Goal: Task Accomplishment & Management: Manage account settings

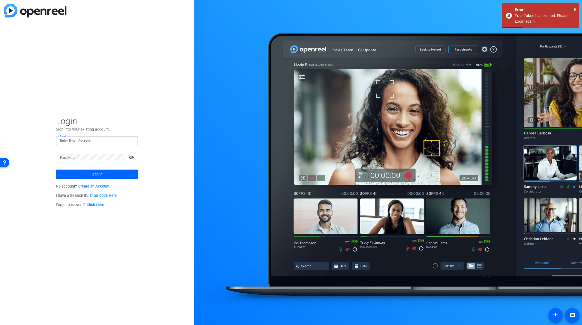
click at [88, 139] on input "Email" at bounding box center [97, 140] width 74 height 6
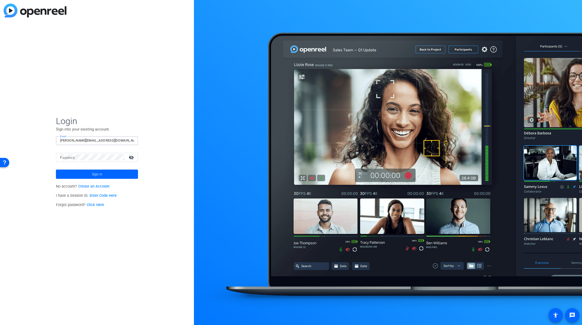
type input "[PERSON_NAME][EMAIL_ADDRESS][DOMAIN_NAME]"
click at [56, 169] on button "Sign in" at bounding box center [97, 173] width 82 height 9
click at [47, 159] on div "Login Sign into your existing account. Email [PERSON_NAME][EMAIL_ADDRESS][DOMAI…" at bounding box center [97, 162] width 194 height 325
click at [56, 169] on button "Sign in" at bounding box center [97, 173] width 82 height 9
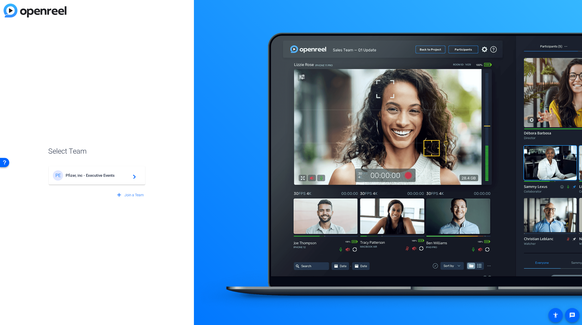
click at [85, 176] on span "Pfizer, inc - Executive Events" at bounding box center [98, 175] width 64 height 5
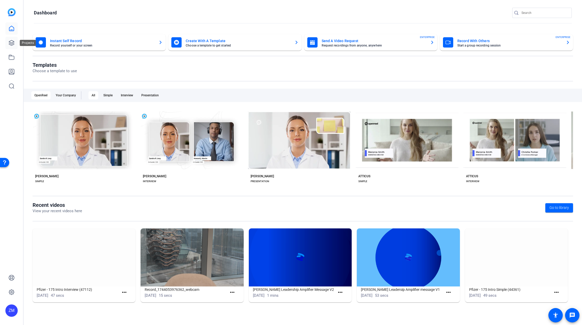
click at [12, 43] on icon at bounding box center [11, 43] width 6 height 6
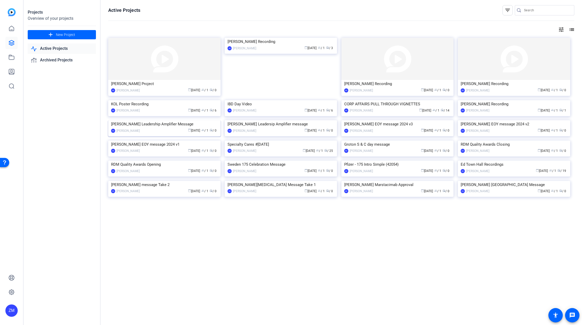
click at [165, 120] on img at bounding box center [164, 120] width 112 height 0
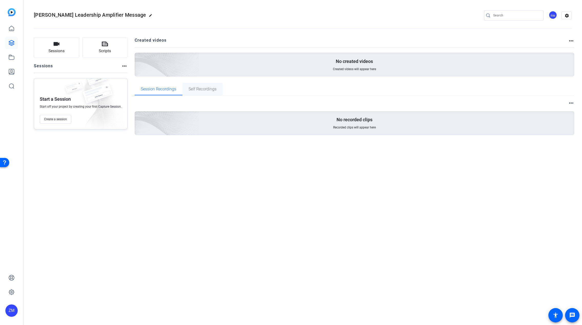
click at [204, 88] on span "Self Recordings" at bounding box center [203, 89] width 28 height 4
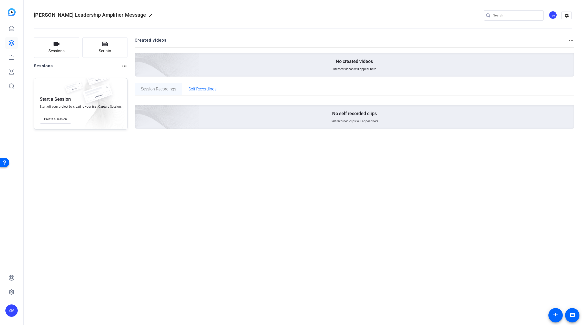
click at [163, 88] on span "Session Recordings" at bounding box center [158, 89] width 35 height 4
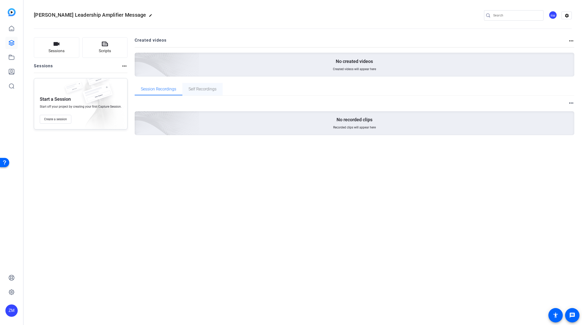
click at [200, 87] on span "Self Recordings" at bounding box center [203, 89] width 28 height 4
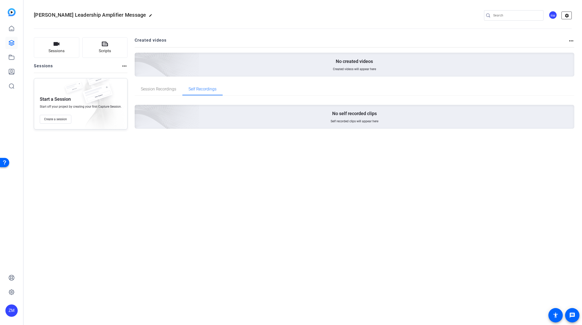
click at [569, 16] on mat-icon "settings" at bounding box center [567, 16] width 10 height 8
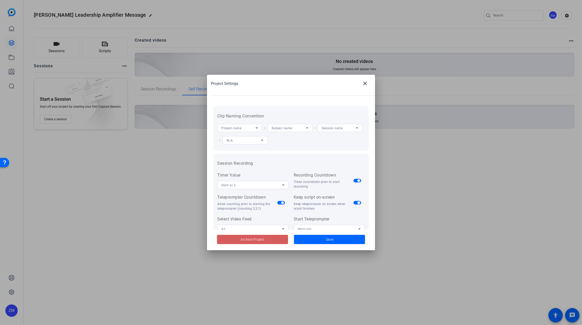
click at [246, 240] on span "Archive Project" at bounding box center [253, 239] width 24 height 5
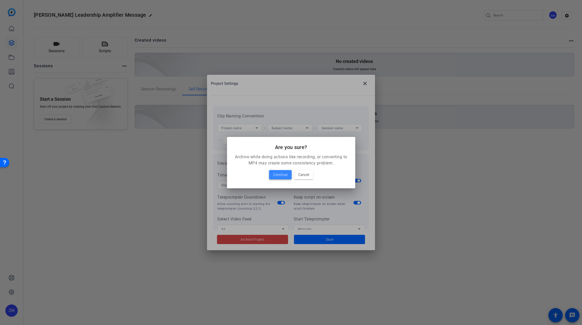
click at [276, 176] on span "Continue" at bounding box center [280, 174] width 14 height 6
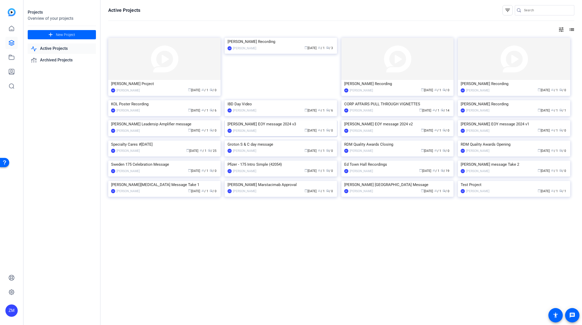
click at [280, 120] on img at bounding box center [281, 120] width 112 height 0
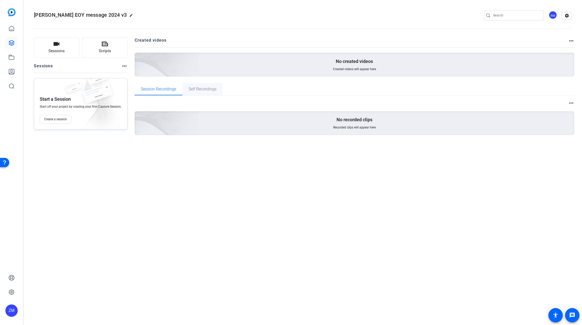
click at [200, 89] on span "Self Recordings" at bounding box center [203, 89] width 28 height 4
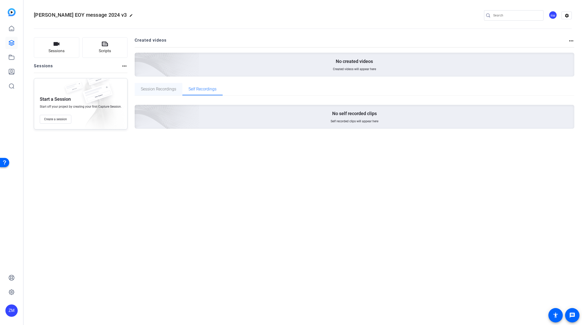
click at [161, 90] on span "Session Recordings" at bounding box center [158, 89] width 35 height 4
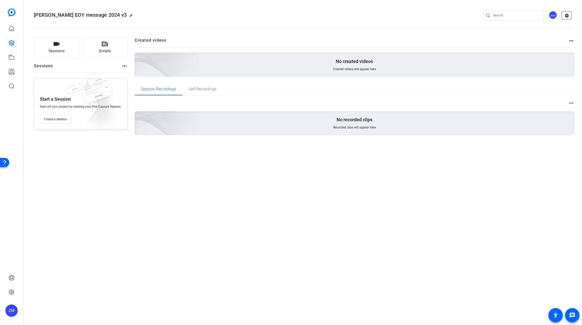
click at [568, 17] on mat-icon "settings" at bounding box center [567, 16] width 10 height 8
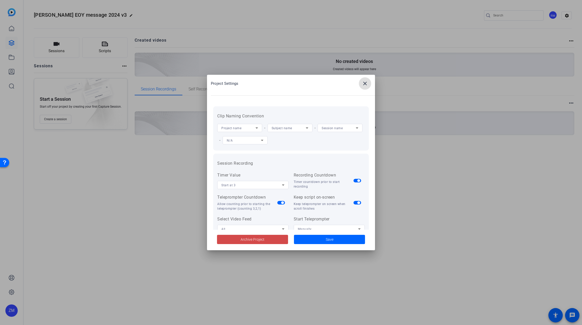
click at [248, 240] on span "Archive Project" at bounding box center [253, 239] width 24 height 5
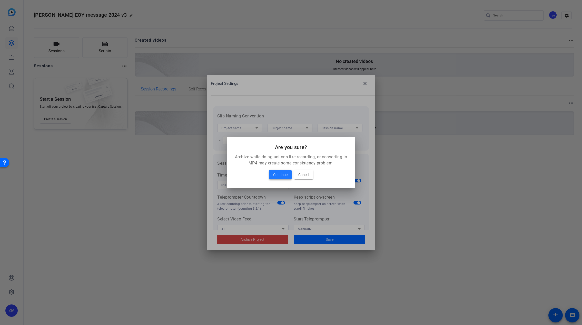
click at [276, 176] on span "Continue" at bounding box center [280, 174] width 14 height 6
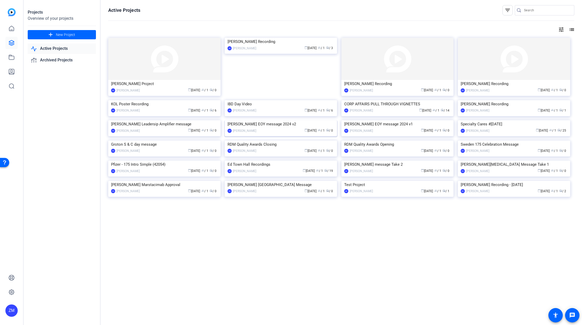
click at [301, 120] on img at bounding box center [281, 120] width 112 height 0
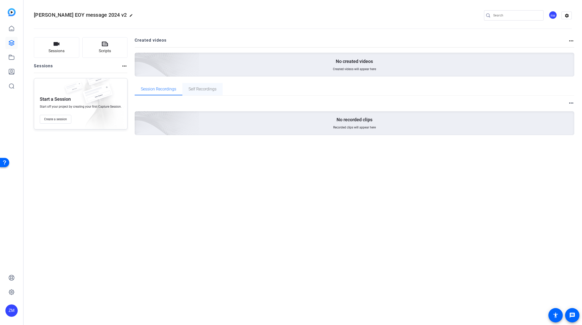
click at [214, 90] on span "Self Recordings" at bounding box center [203, 89] width 28 height 4
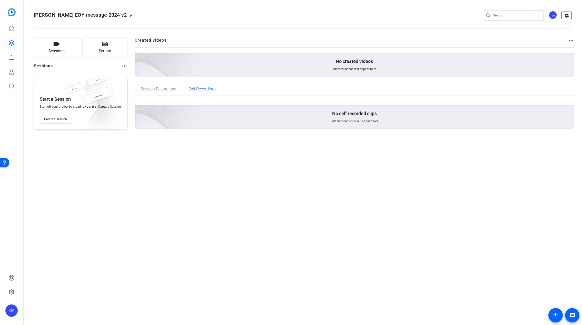
click at [568, 15] on mat-icon "settings" at bounding box center [567, 16] width 10 height 8
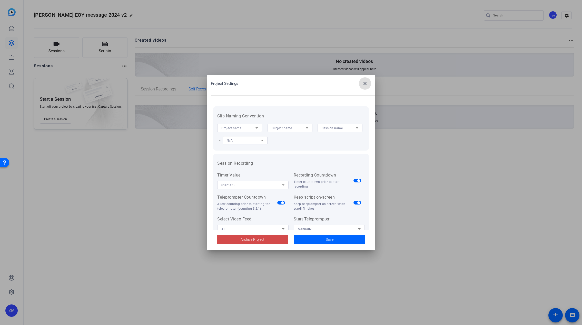
click at [268, 238] on span at bounding box center [252, 239] width 71 height 12
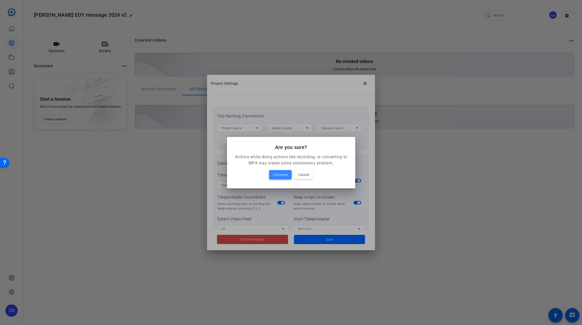
click at [277, 175] on span "Continue" at bounding box center [280, 174] width 14 height 6
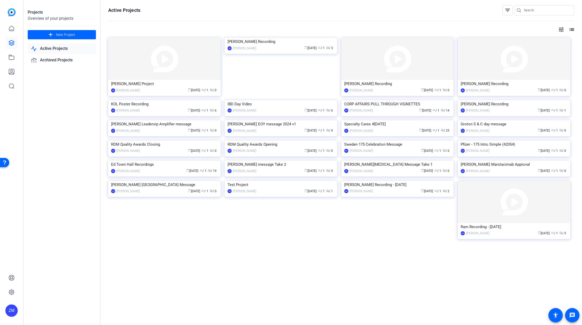
click at [275, 120] on img at bounding box center [281, 120] width 112 height 0
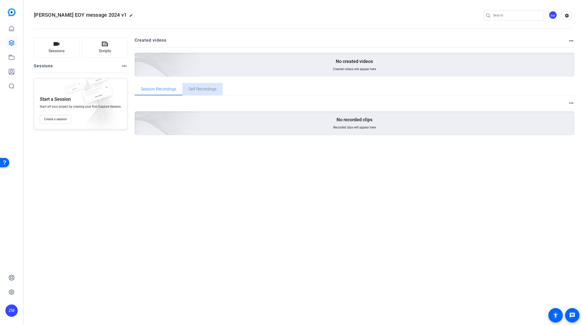
click at [206, 88] on span "Self Recordings" at bounding box center [203, 89] width 28 height 4
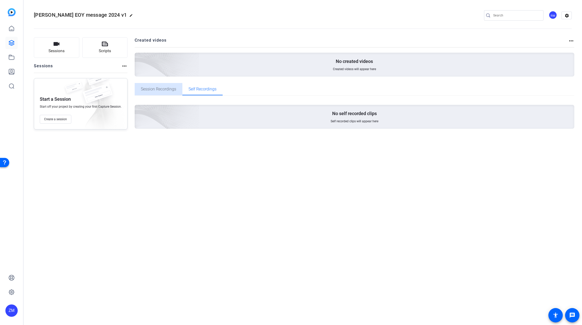
click at [166, 91] on span "Session Recordings" at bounding box center [158, 89] width 35 height 4
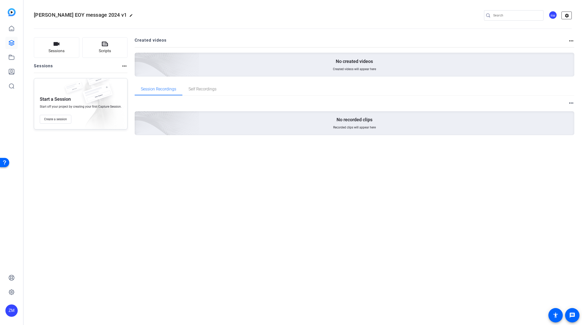
click at [568, 15] on mat-icon "settings" at bounding box center [567, 16] width 10 height 8
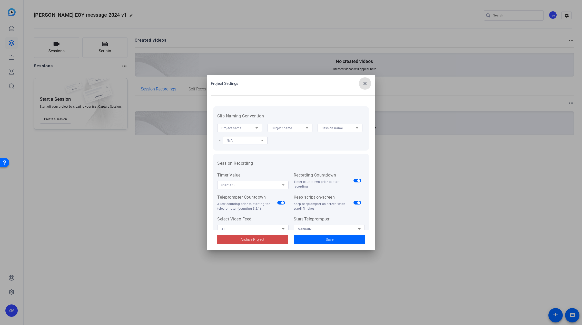
click at [253, 239] on span "Archive Project" at bounding box center [253, 239] width 24 height 5
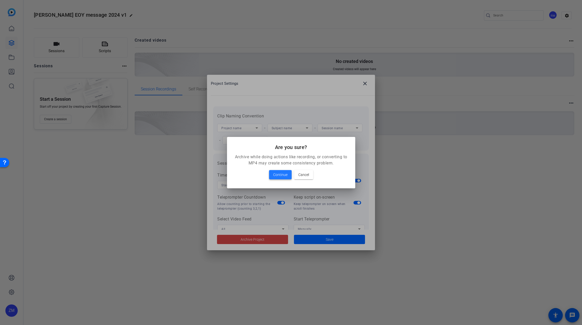
click at [282, 176] on span "Continue" at bounding box center [280, 174] width 14 height 6
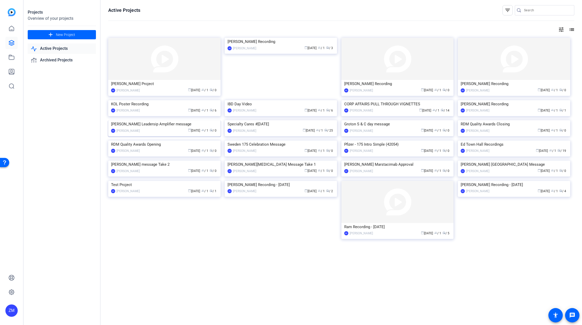
click at [157, 120] on img at bounding box center [164, 120] width 112 height 0
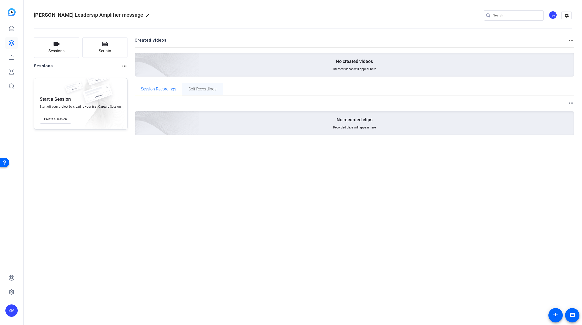
click at [207, 90] on span "Self Recordings" at bounding box center [203, 89] width 28 height 4
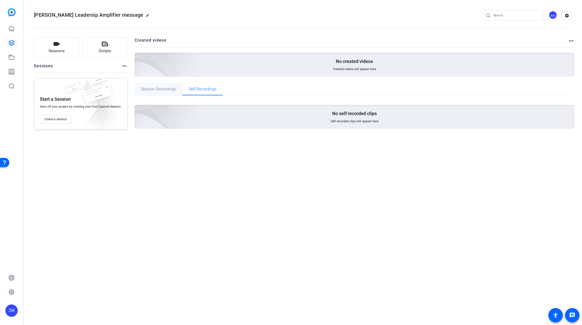
click at [164, 90] on span "Session Recordings" at bounding box center [158, 89] width 35 height 4
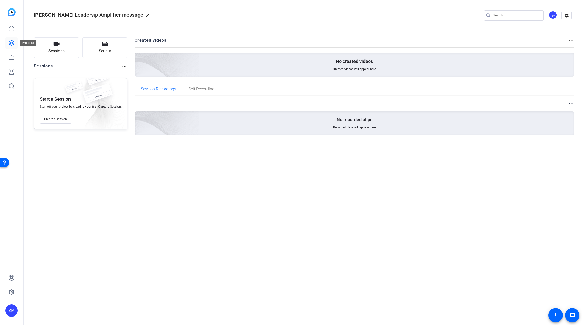
click at [12, 44] on icon at bounding box center [11, 42] width 5 height 5
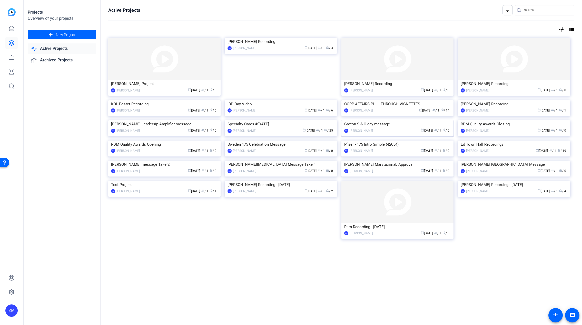
click at [409, 120] on img at bounding box center [398, 120] width 112 height 0
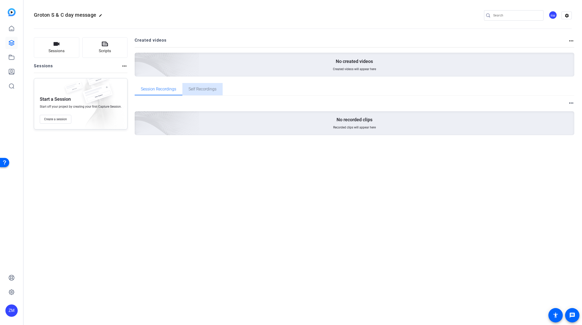
click at [202, 90] on span "Self Recordings" at bounding box center [203, 89] width 28 height 4
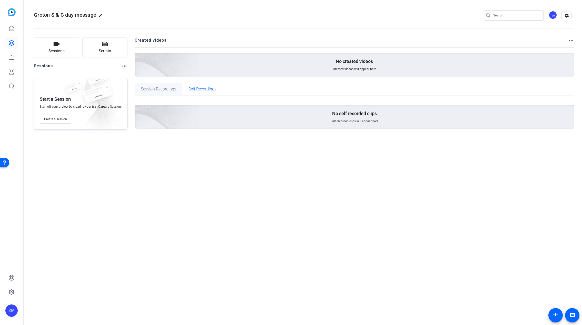
click at [158, 91] on span "Session Recordings" at bounding box center [158, 89] width 35 height 4
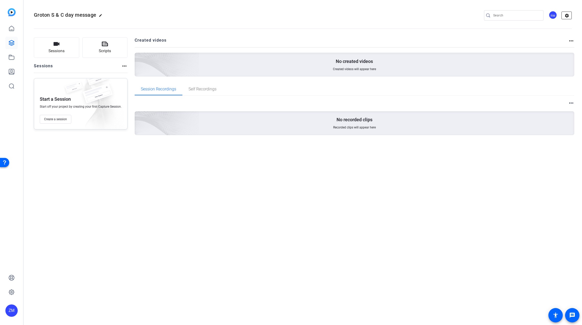
click at [566, 15] on mat-icon "settings" at bounding box center [567, 16] width 10 height 8
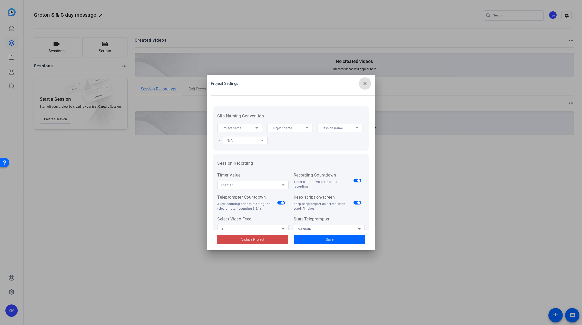
click at [255, 239] on span "Archive Project" at bounding box center [253, 239] width 24 height 5
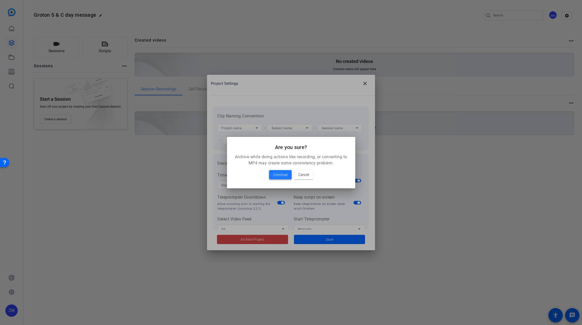
click at [279, 173] on span "Continue" at bounding box center [280, 174] width 14 height 6
